Goal: Register for event/course

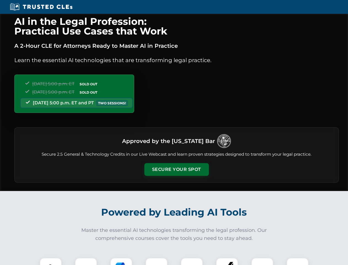
click at [176, 169] on button "Secure Your Spot" at bounding box center [176, 169] width 65 height 13
click at [51, 261] on img at bounding box center [51, 269] width 16 height 16
